Goal: Information Seeking & Learning: Learn about a topic

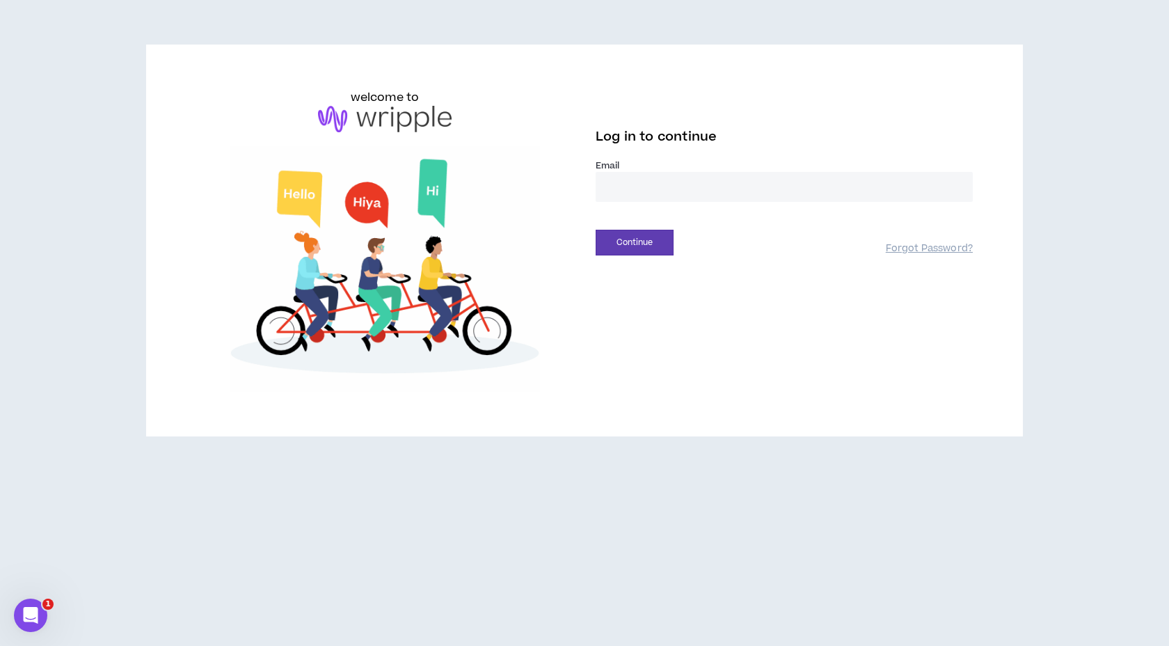
click at [622, 186] on input "email" at bounding box center [784, 187] width 377 height 30
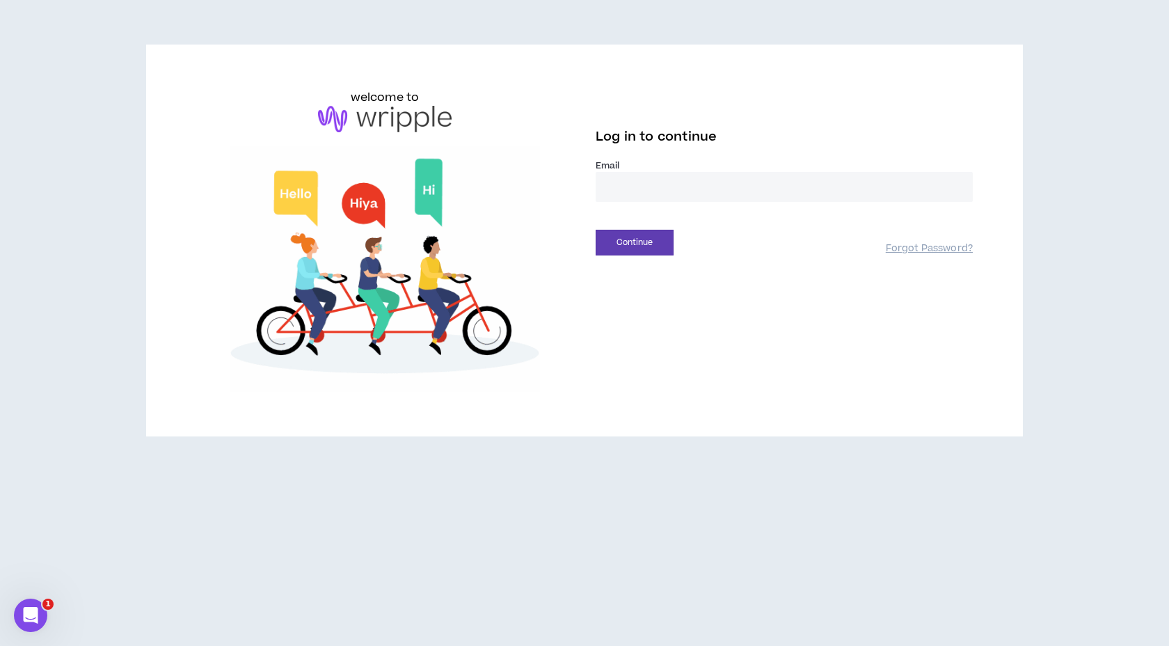
click at [0, 645] on com-1password-button at bounding box center [0, 646] width 0 height 0
type input "**********"
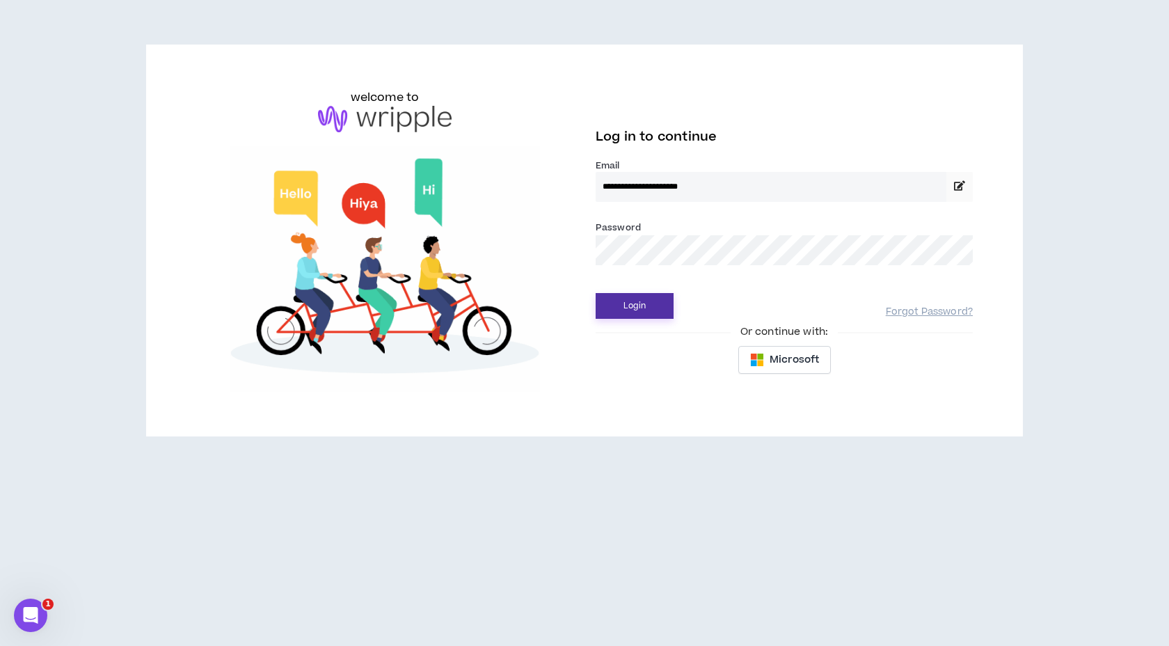
click at [631, 309] on button "Login" at bounding box center [635, 306] width 78 height 26
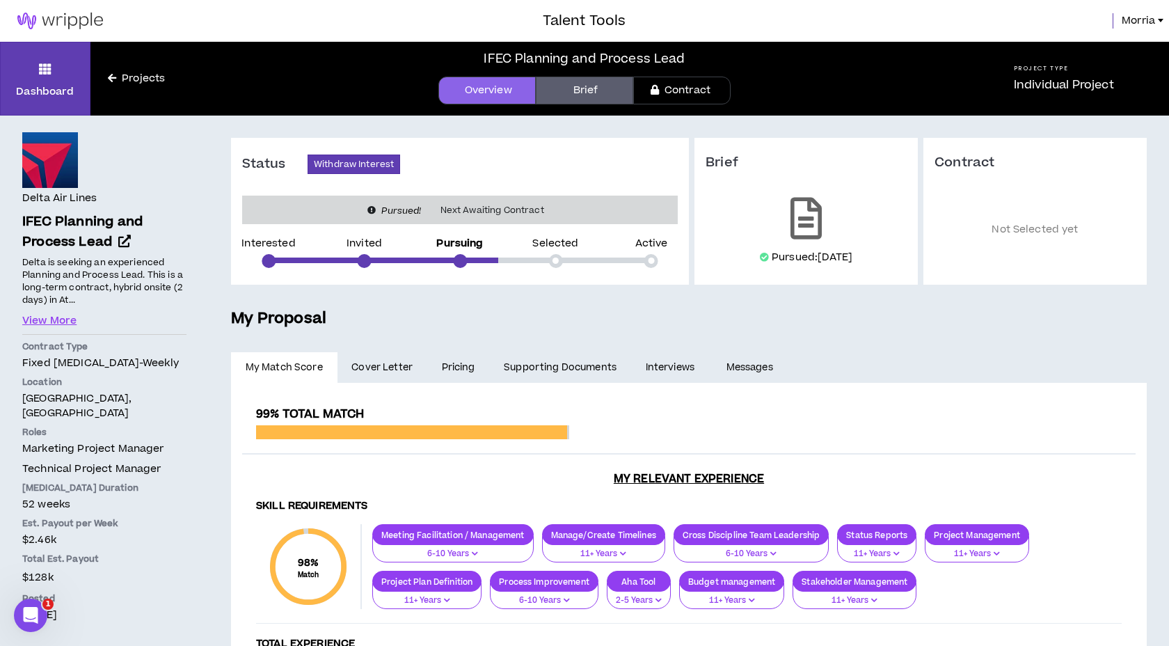
click at [139, 79] on link "Projects" at bounding box center [136, 78] width 92 height 15
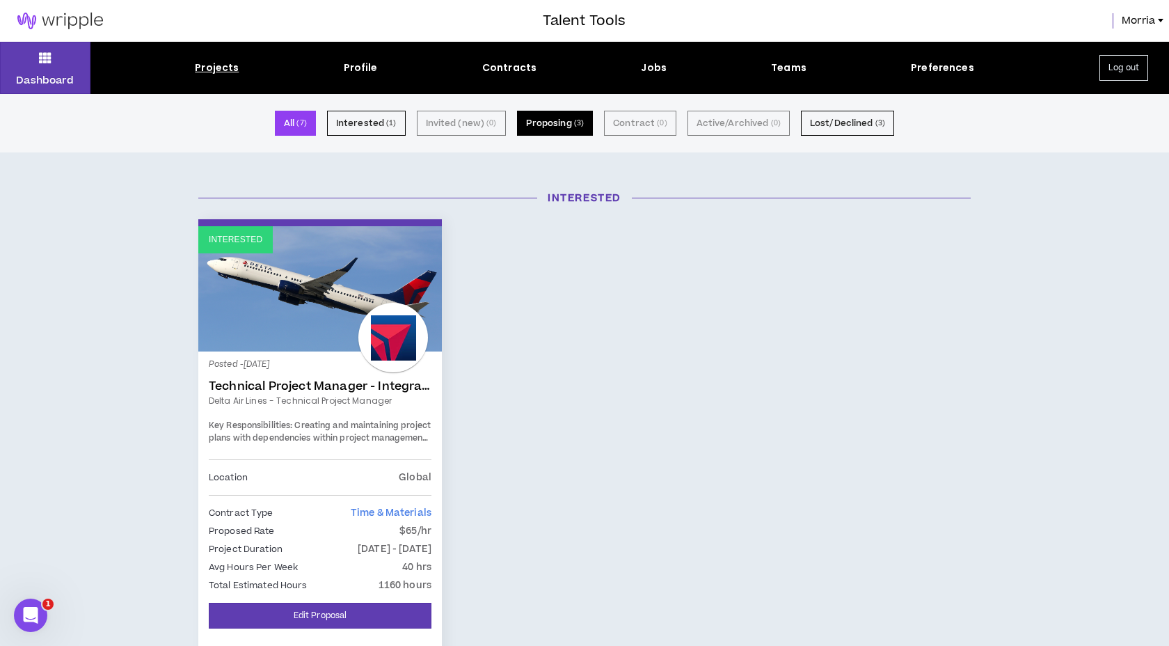
click at [560, 116] on button "Proposing ( 3 )" at bounding box center [555, 123] width 77 height 25
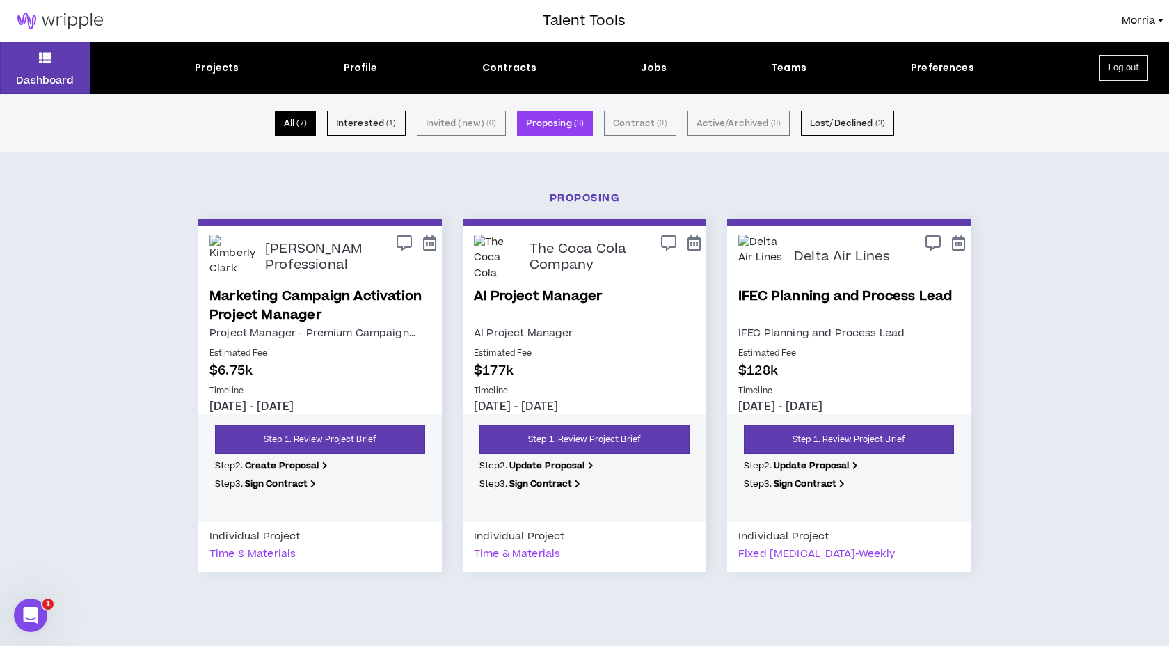
click at [296, 123] on button "All ( 7 )" at bounding box center [295, 123] width 41 height 25
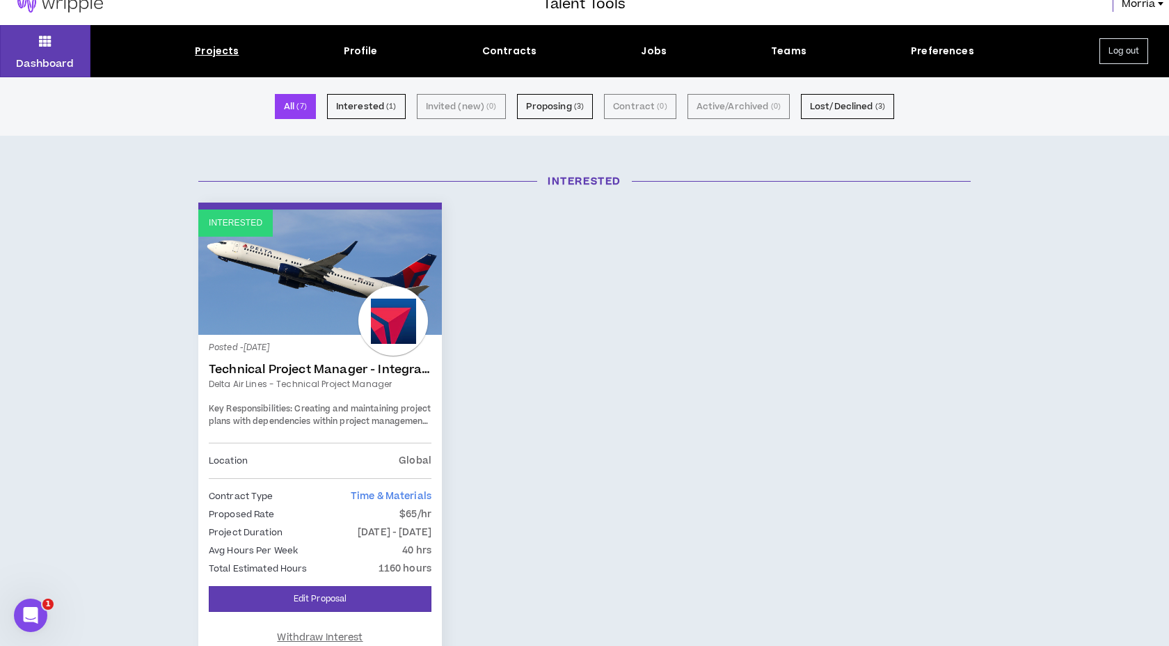
scroll to position [20, 0]
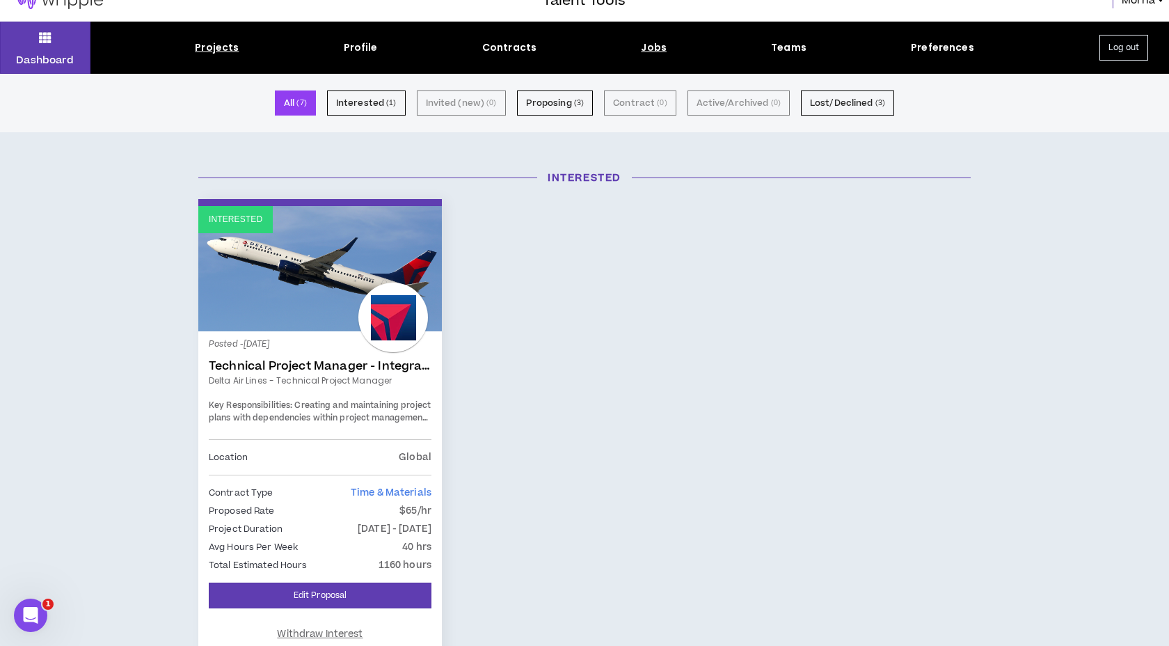
click at [656, 47] on div "Jobs" at bounding box center [654, 47] width 26 height 15
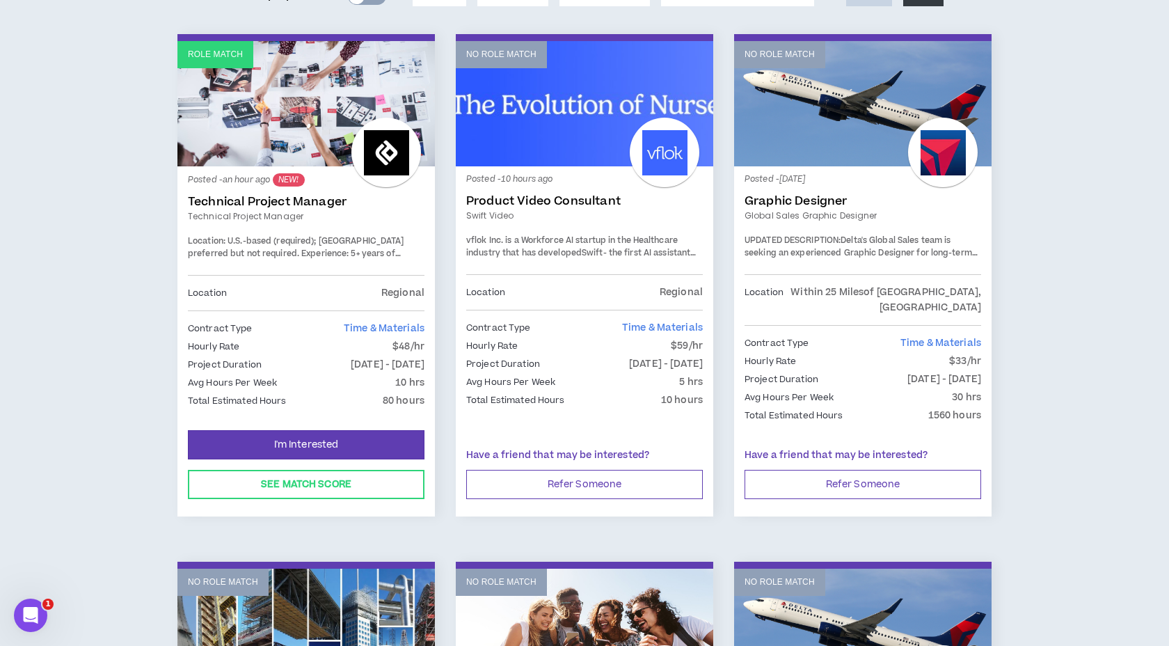
scroll to position [207, 0]
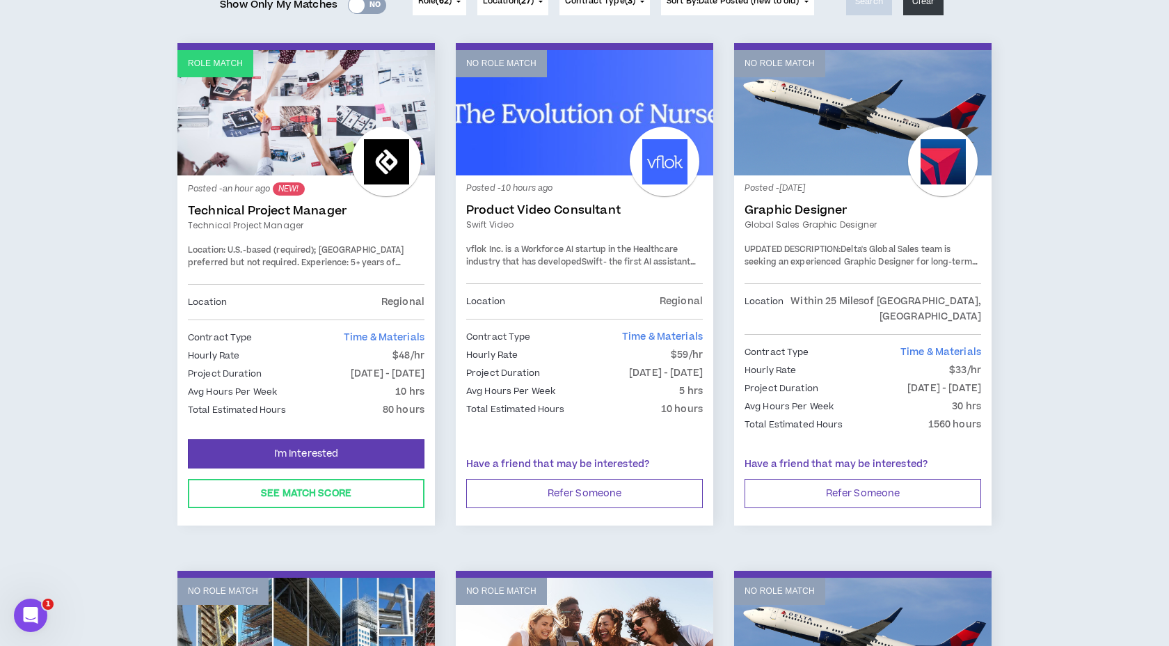
click at [262, 213] on link "Technical Project Manager" at bounding box center [306, 211] width 237 height 14
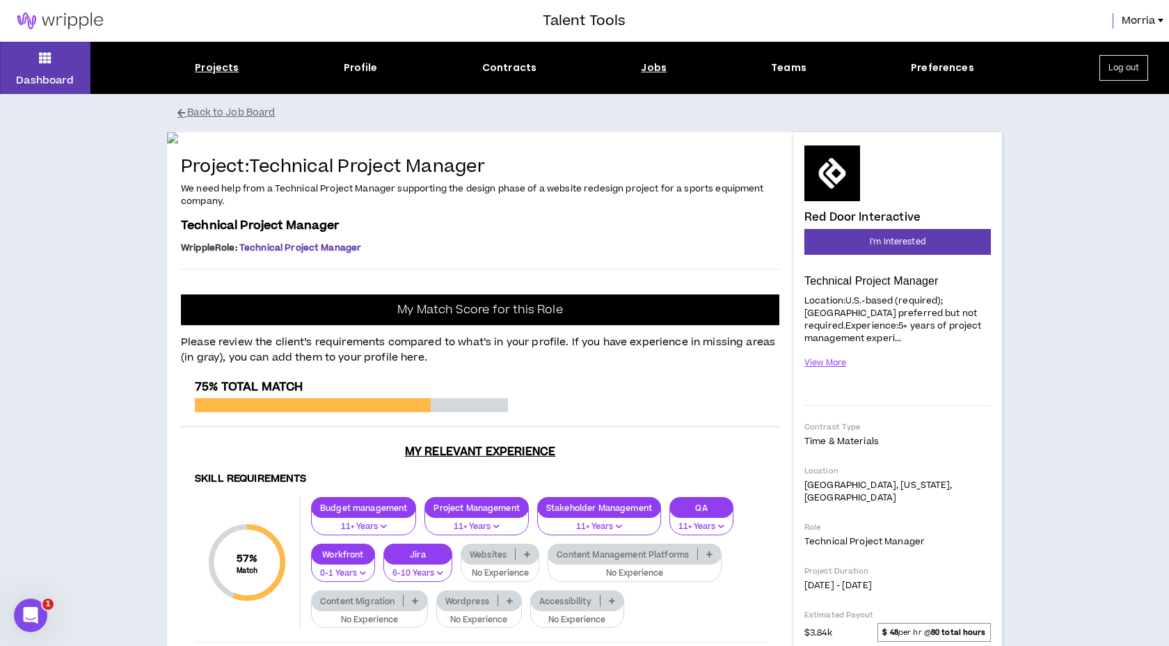
click at [218, 67] on div "Projects" at bounding box center [217, 68] width 44 height 15
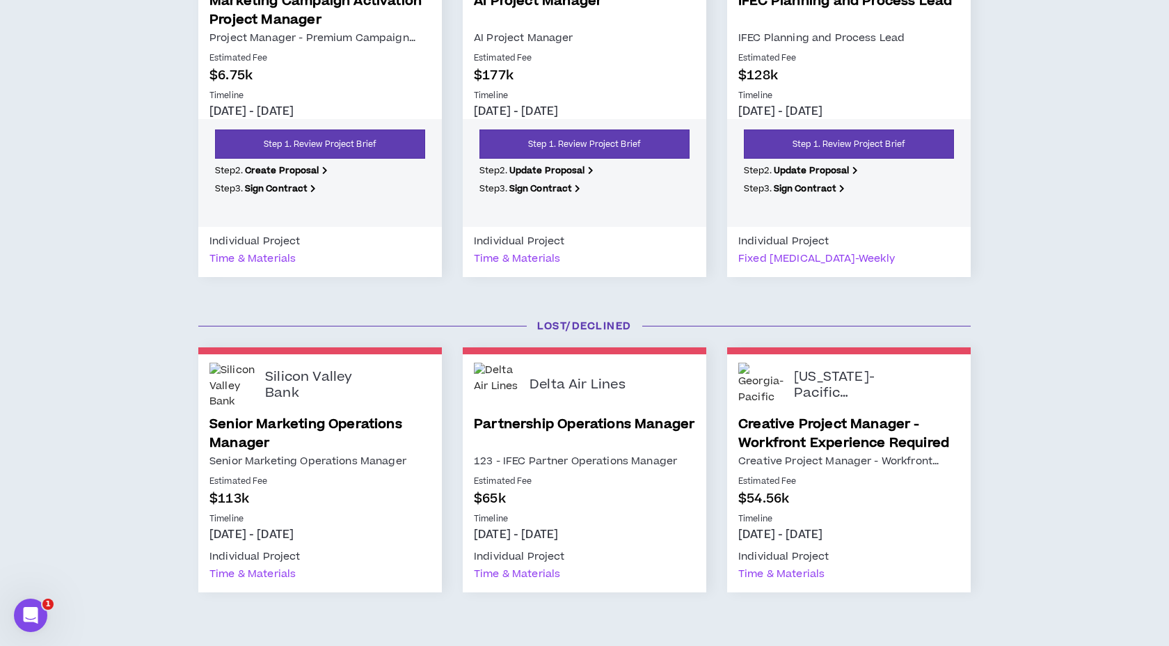
scroll to position [850, 0]
